Goal: Navigation & Orientation: Find specific page/section

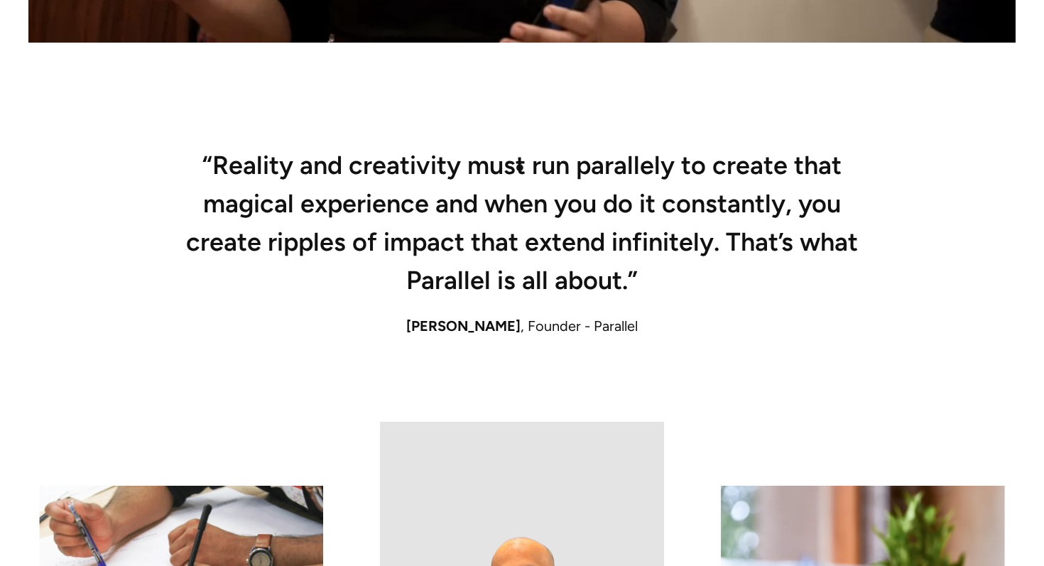
scroll to position [966, 0]
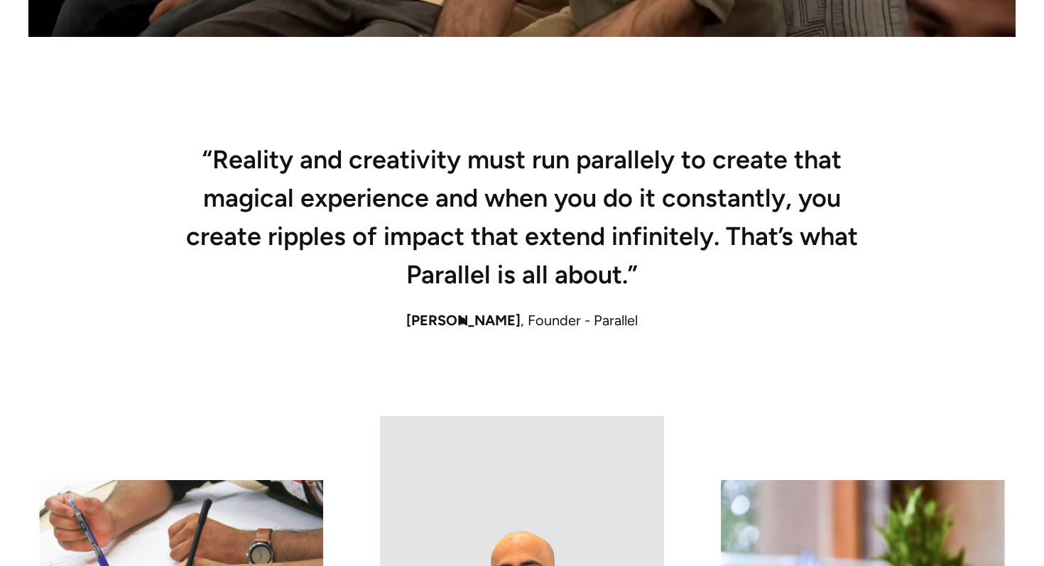
click at [462, 321] on span "Robin Dhanwani" at bounding box center [463, 320] width 114 height 17
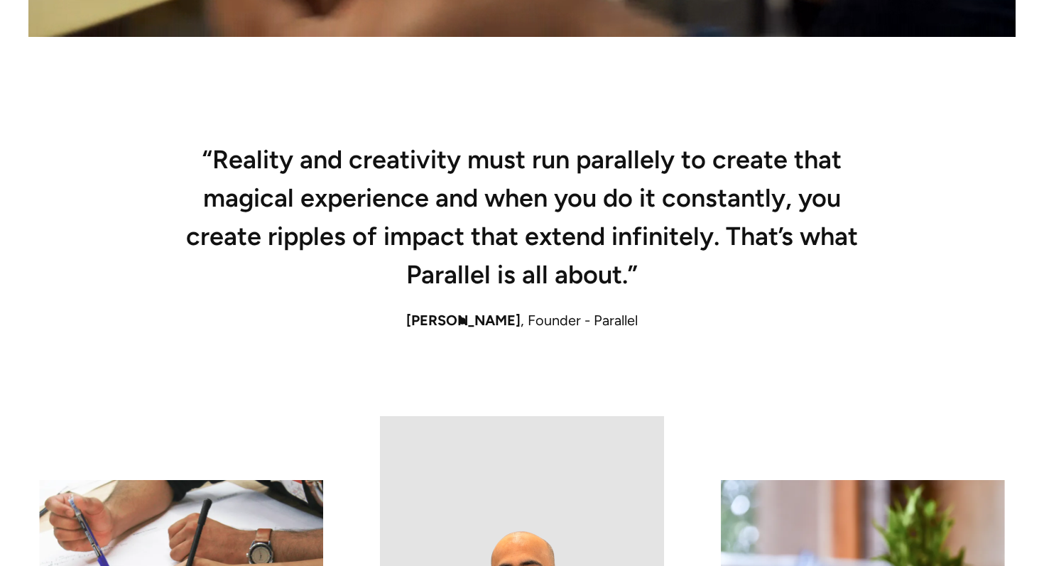
click at [462, 321] on span "Robin Dhanwani" at bounding box center [463, 320] width 114 height 17
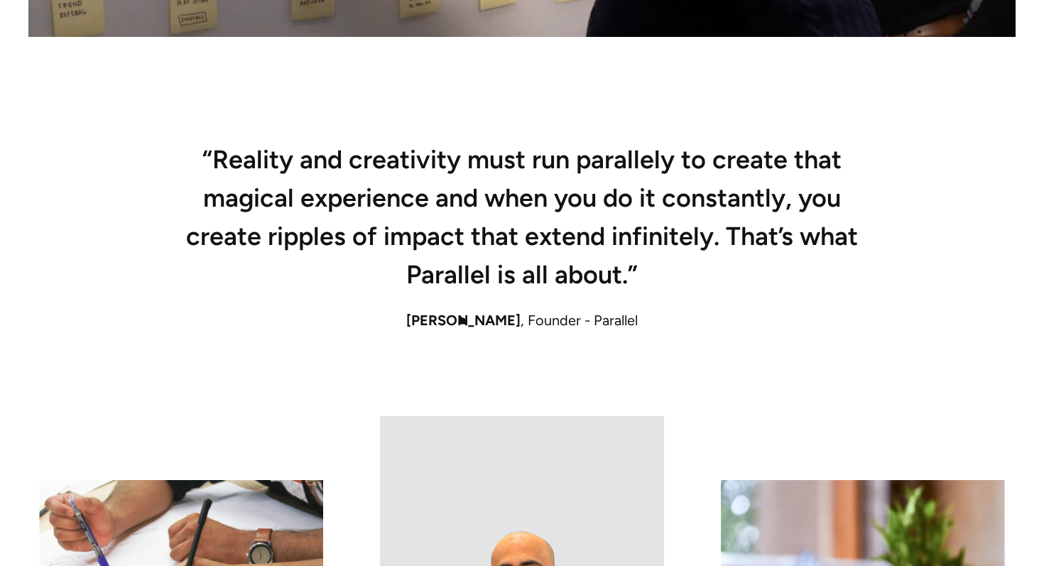
click at [462, 321] on span "Robin Dhanwani" at bounding box center [463, 320] width 114 height 17
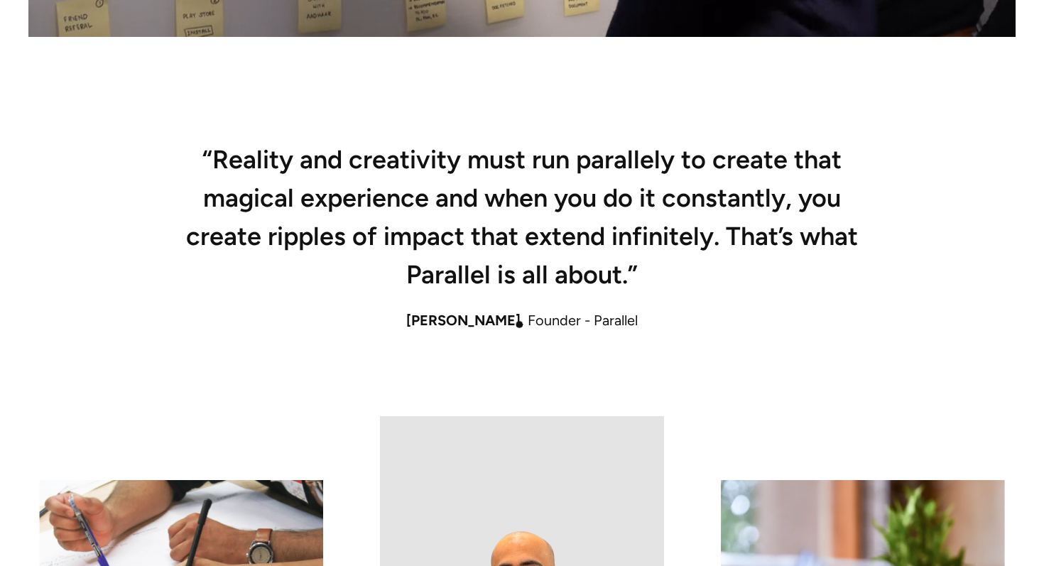
drag, startPoint x: 408, startPoint y: 323, endPoint x: 515, endPoint y: 329, distance: 106.7
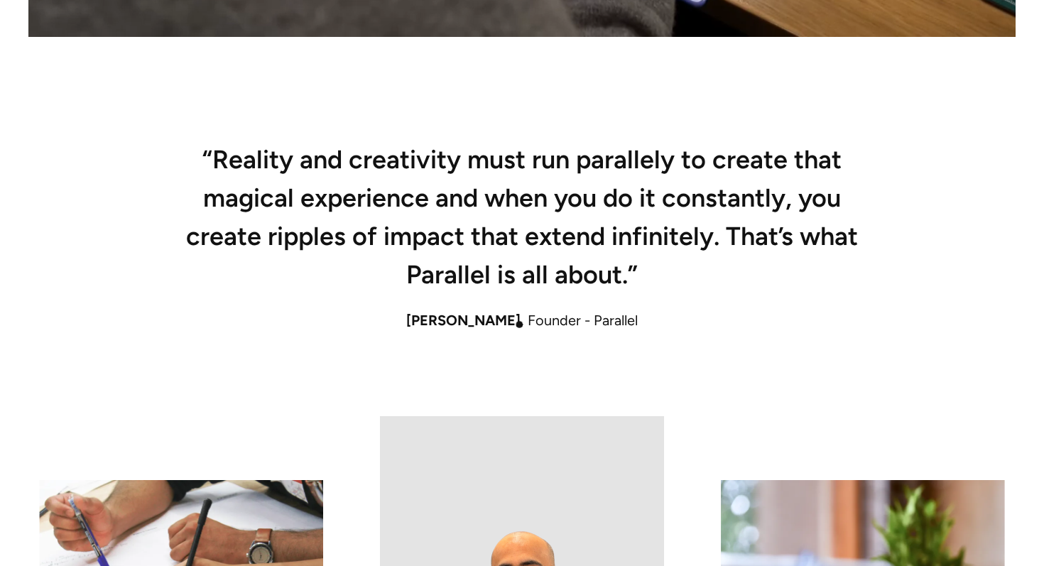
click at [515, 329] on div "Robin Dhanwani , Founder - Parallel" at bounding box center [522, 320] width 966 height 21
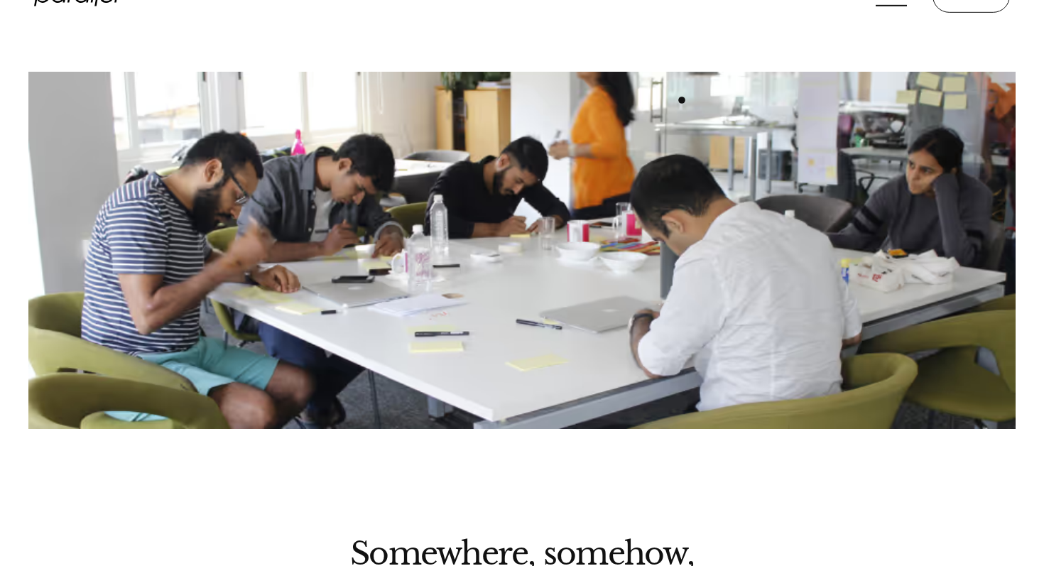
scroll to position [2300, 0]
